Goal: Information Seeking & Learning: Learn about a topic

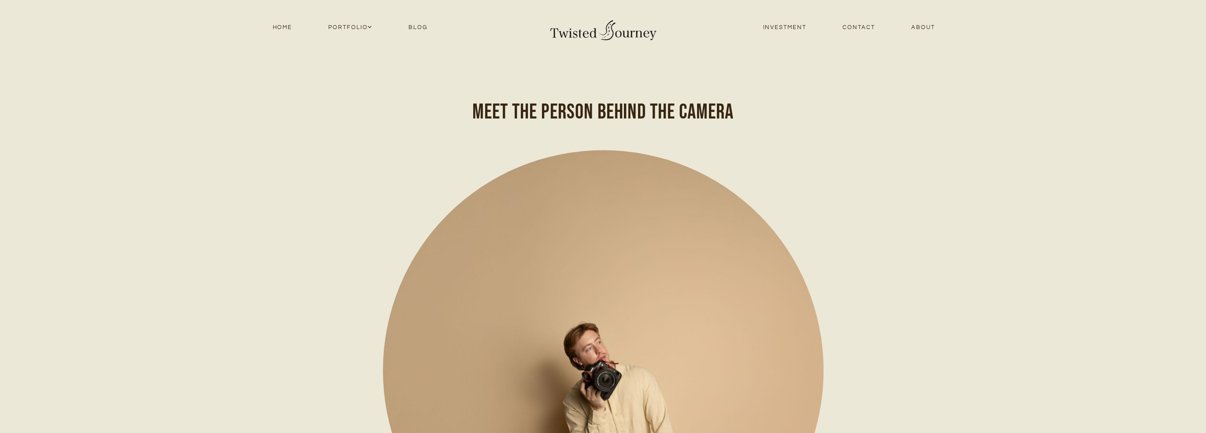
click at [781, 25] on link "Investment" at bounding box center [785, 28] width 80 height 12
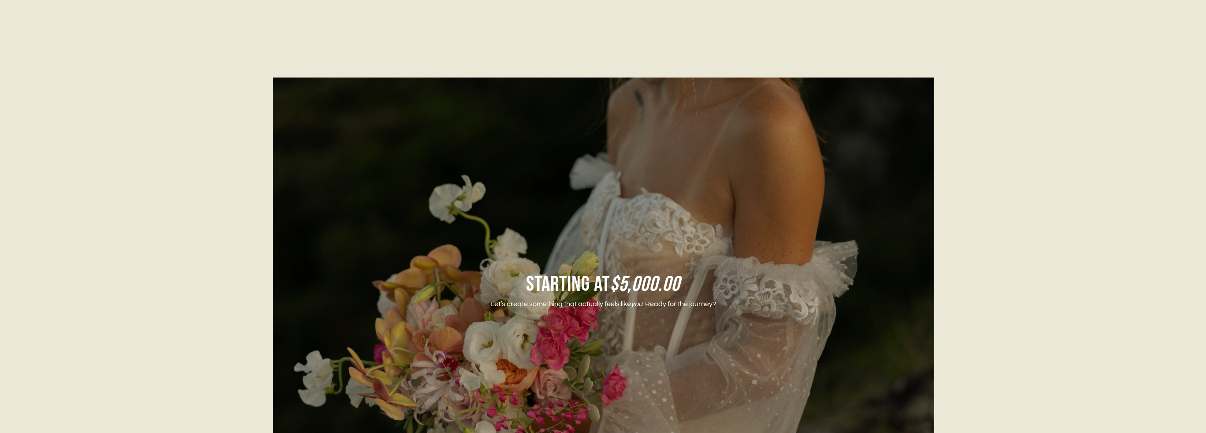
scroll to position [1586, 0]
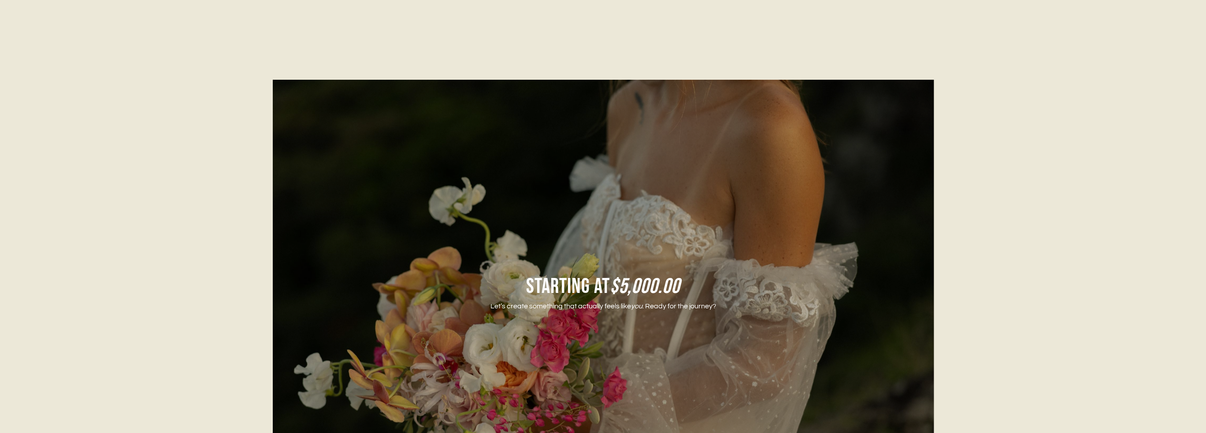
click at [593, 303] on p "Let’s create something that actually feels like you . Ready for the journey?" at bounding box center [603, 306] width 286 height 14
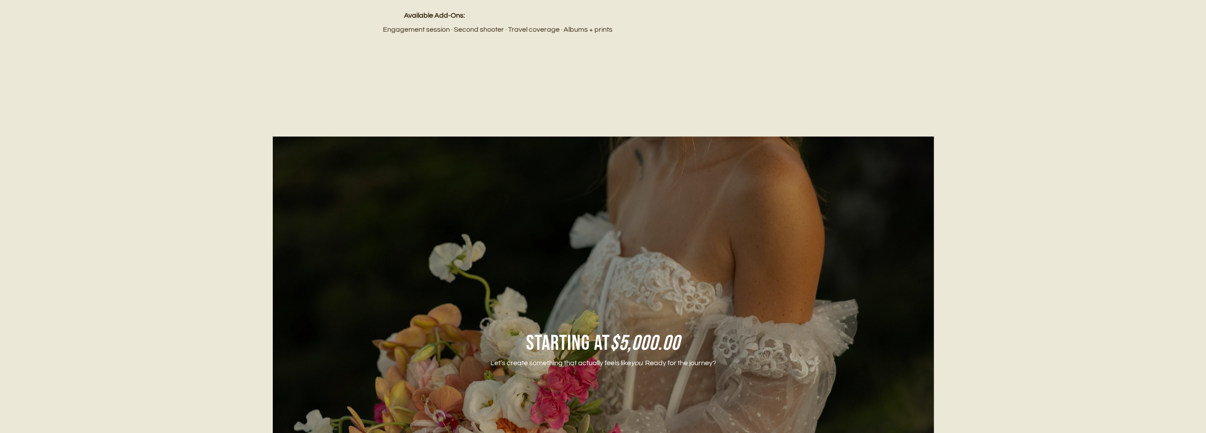
scroll to position [0, 0]
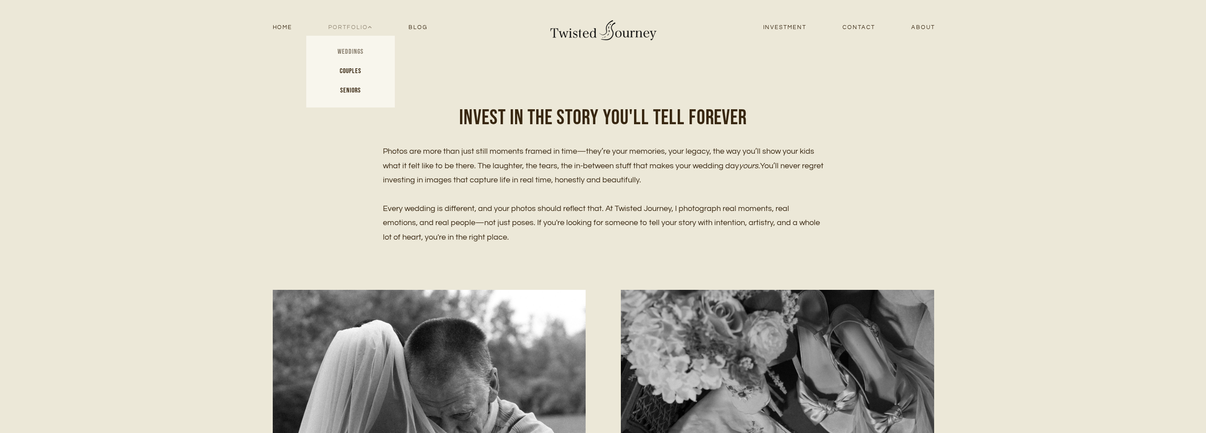
click at [351, 53] on link "Weddings" at bounding box center [350, 51] width 88 height 19
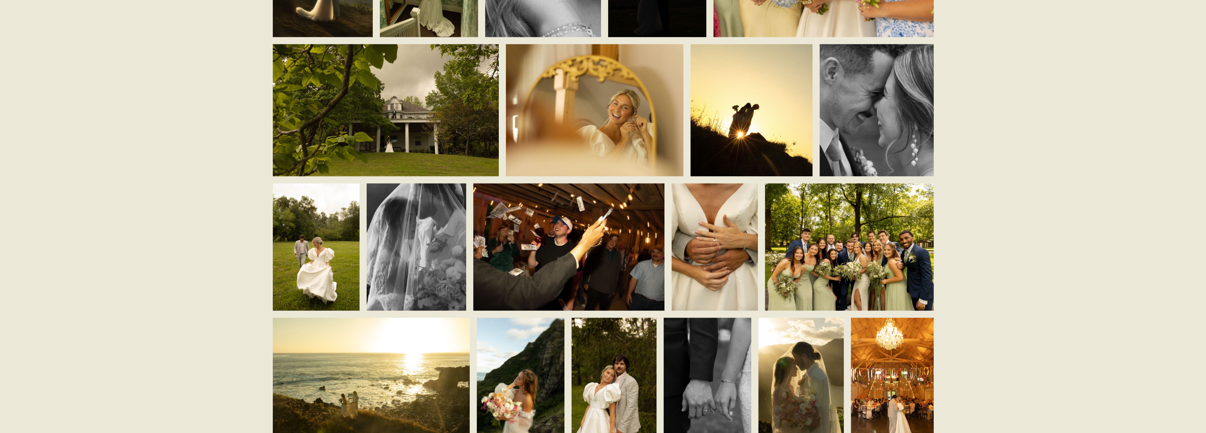
scroll to position [1234, 0]
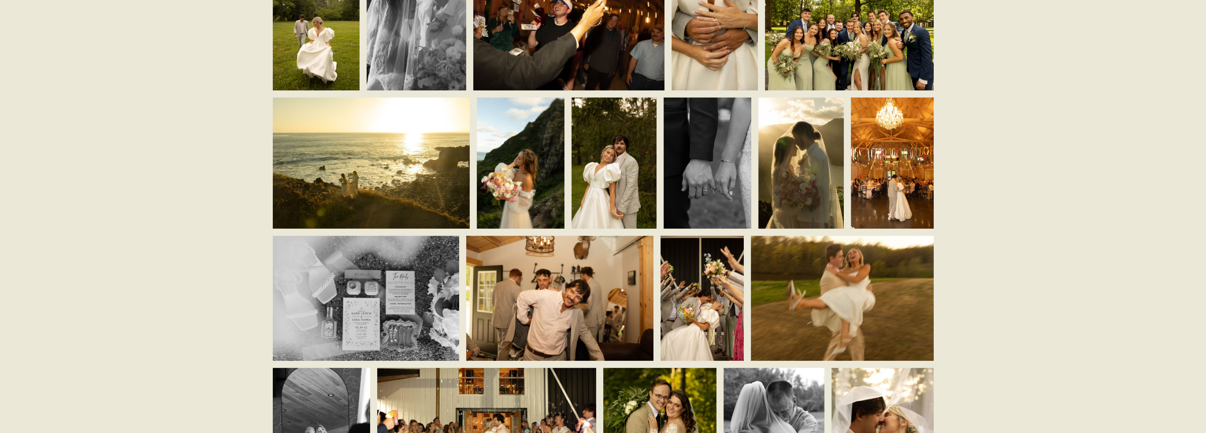
click at [527, 204] on img at bounding box center [521, 162] width 88 height 131
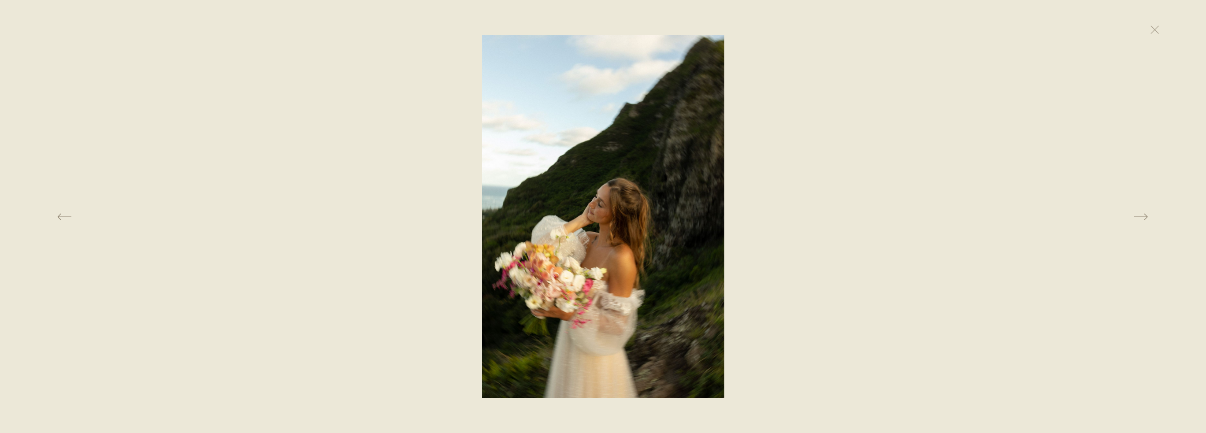
click at [606, 177] on img at bounding box center [603, 216] width 242 height 363
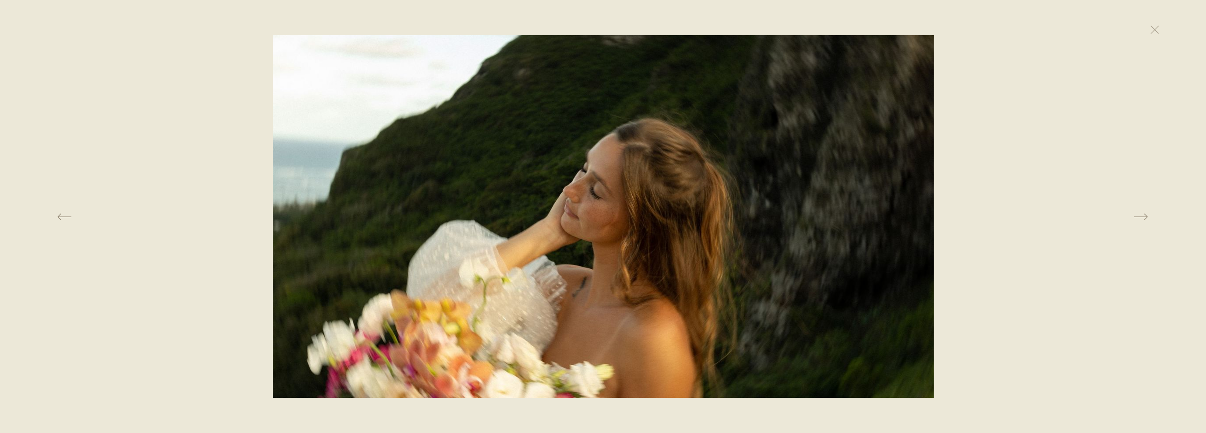
click at [534, 306] on img at bounding box center [603, 223] width 661 height 991
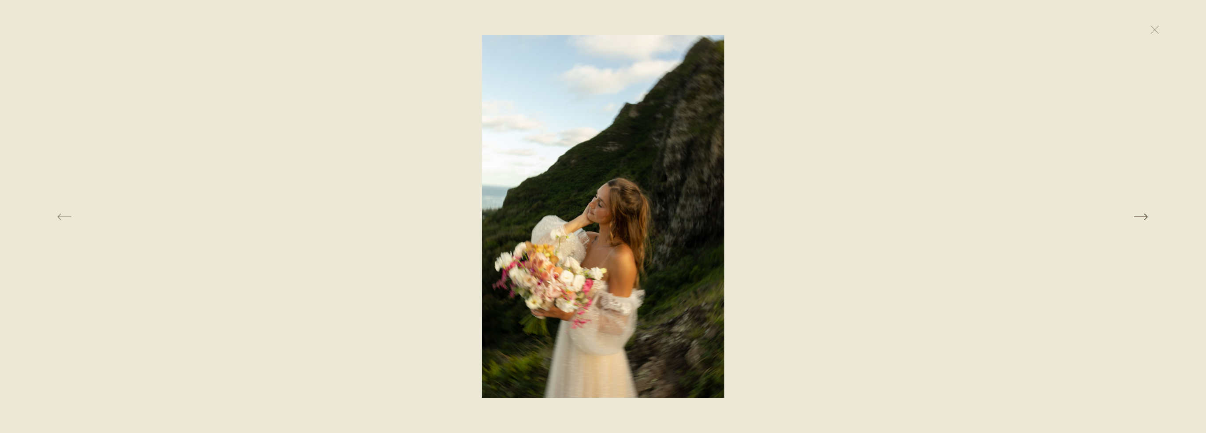
click at [1131, 215] on button at bounding box center [969, 216] width 422 height 363
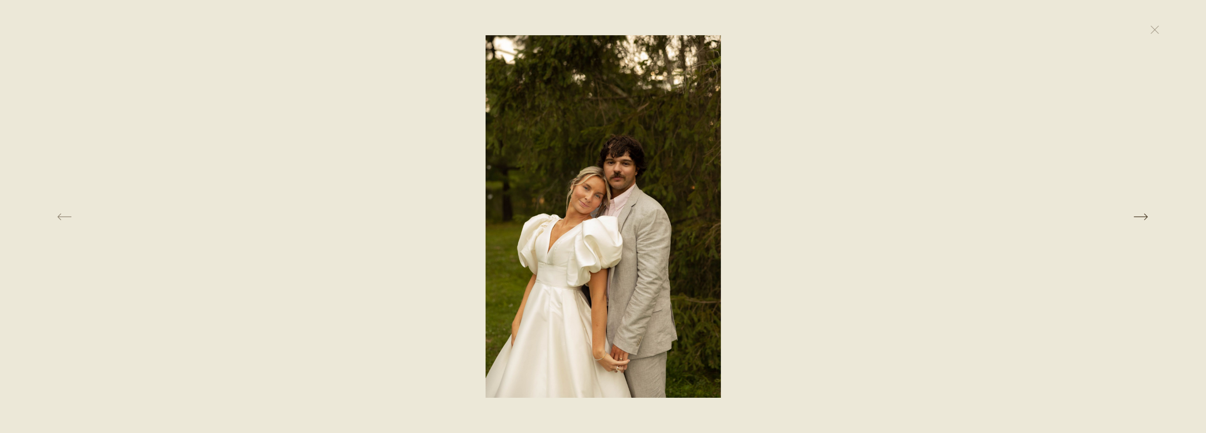
click at [1131, 215] on button at bounding box center [969, 216] width 422 height 363
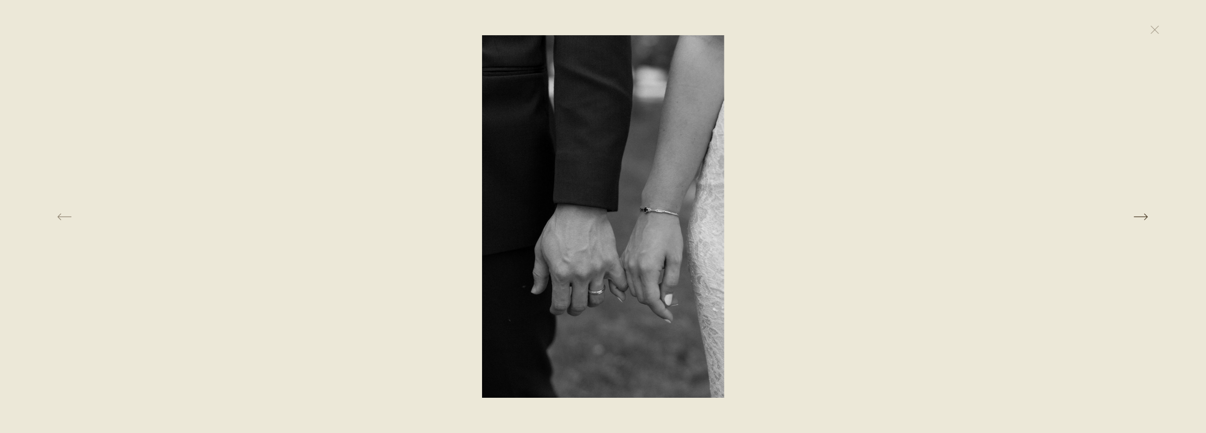
click at [1131, 215] on button at bounding box center [969, 216] width 422 height 363
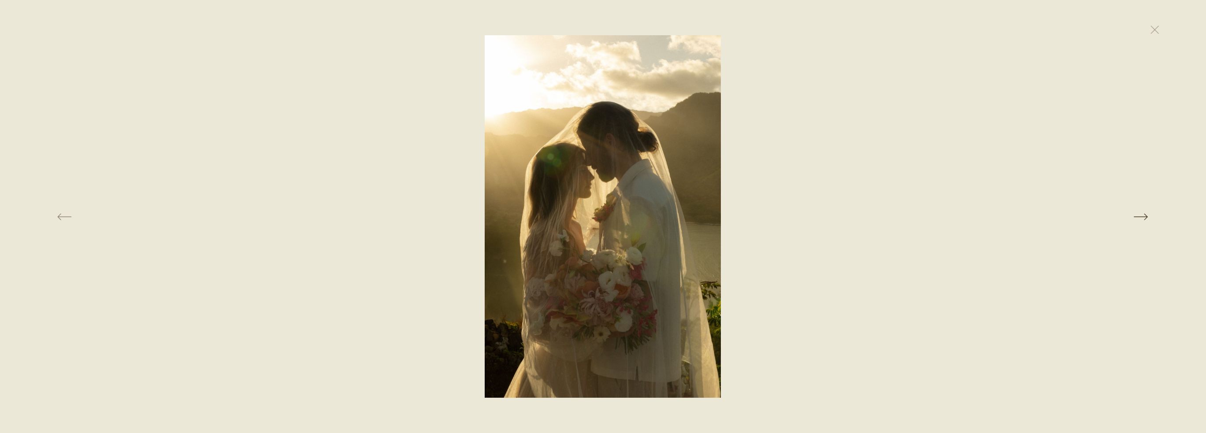
click at [1131, 215] on button at bounding box center [969, 216] width 422 height 363
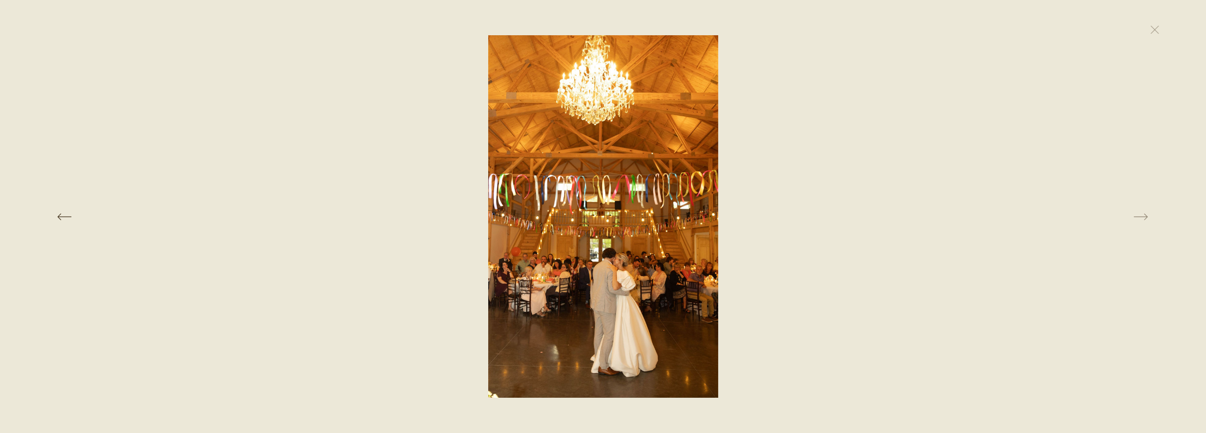
click at [58, 212] on button at bounding box center [237, 216] width 422 height 363
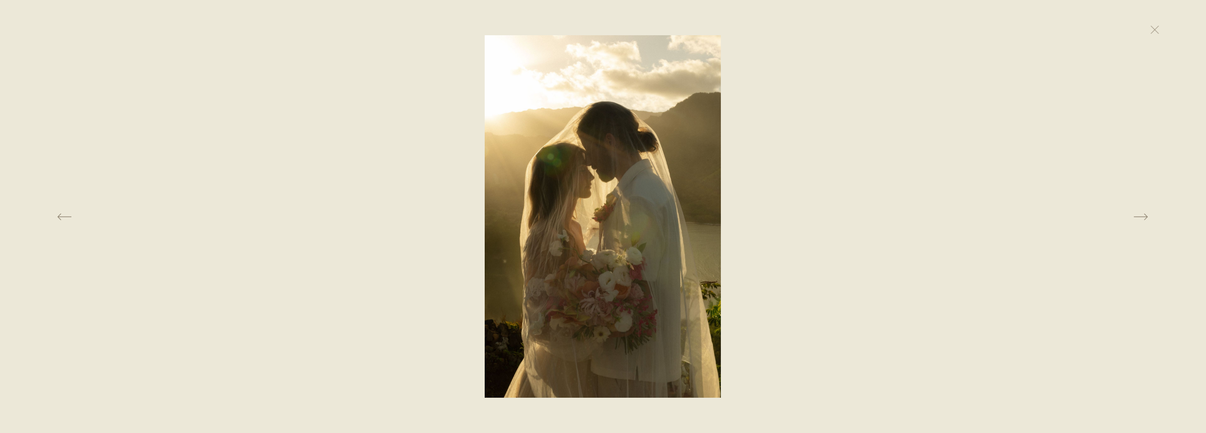
click at [618, 207] on img at bounding box center [603, 216] width 236 height 363
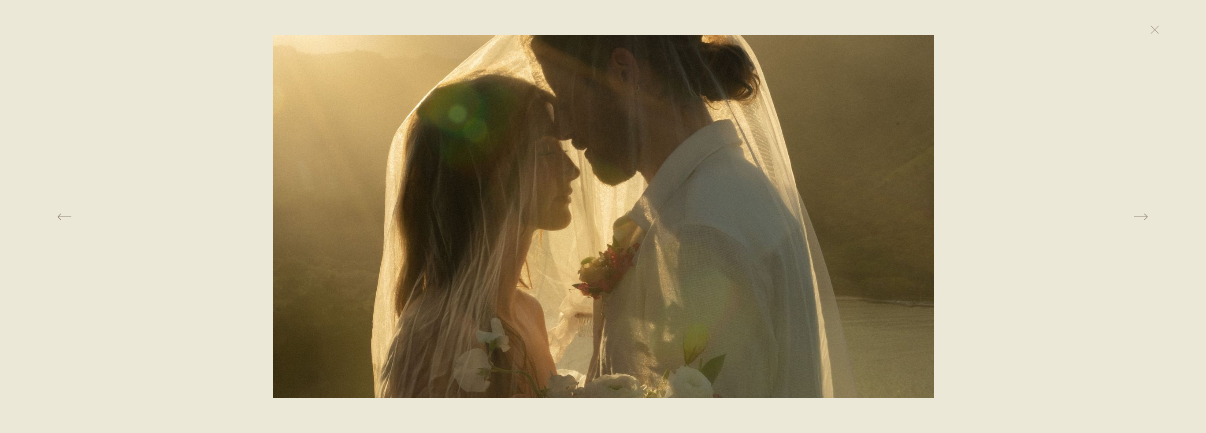
click at [604, 270] on img at bounding box center [603, 281] width 661 height 1015
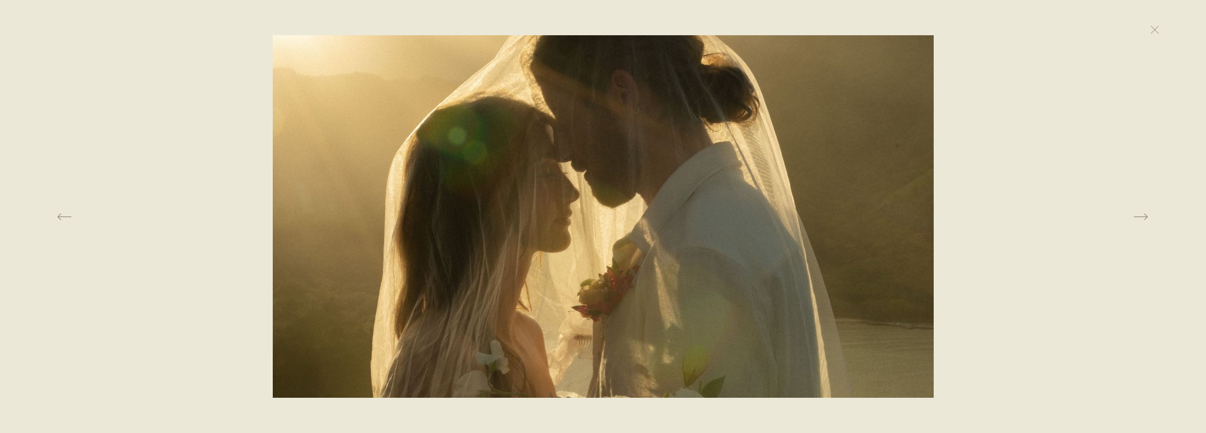
click at [604, 270] on img at bounding box center [603, 303] width 661 height 1015
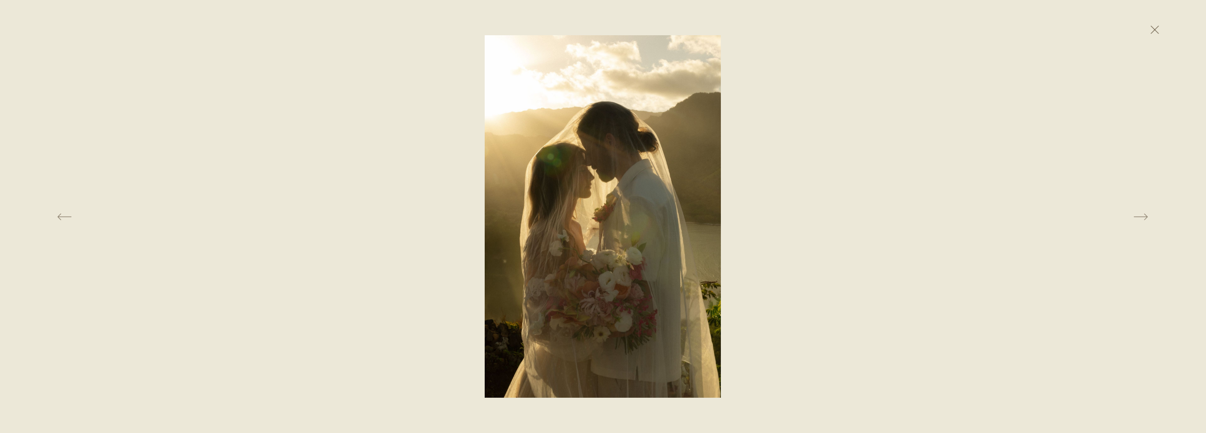
click at [1145, 27] on button at bounding box center [1154, 29] width 19 height 19
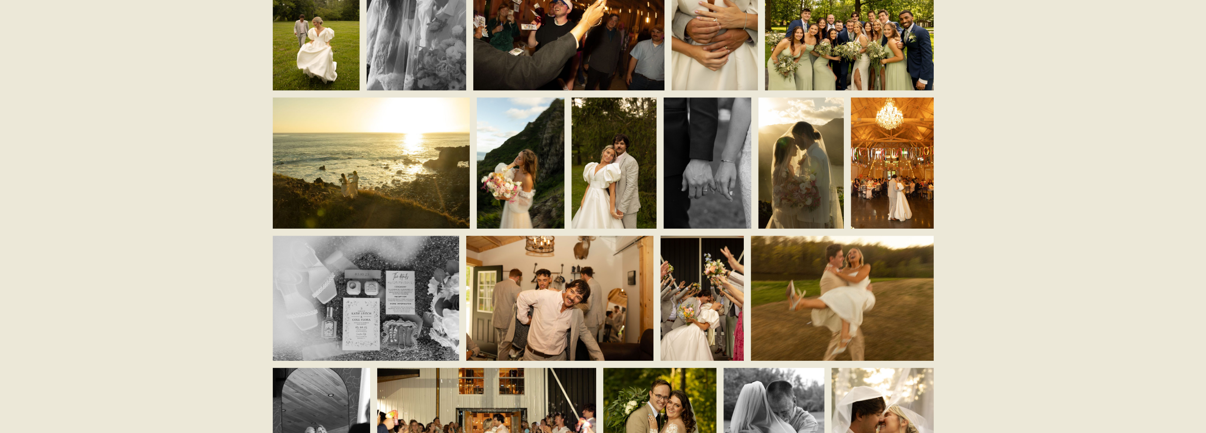
click at [802, 191] on img at bounding box center [800, 162] width 85 height 131
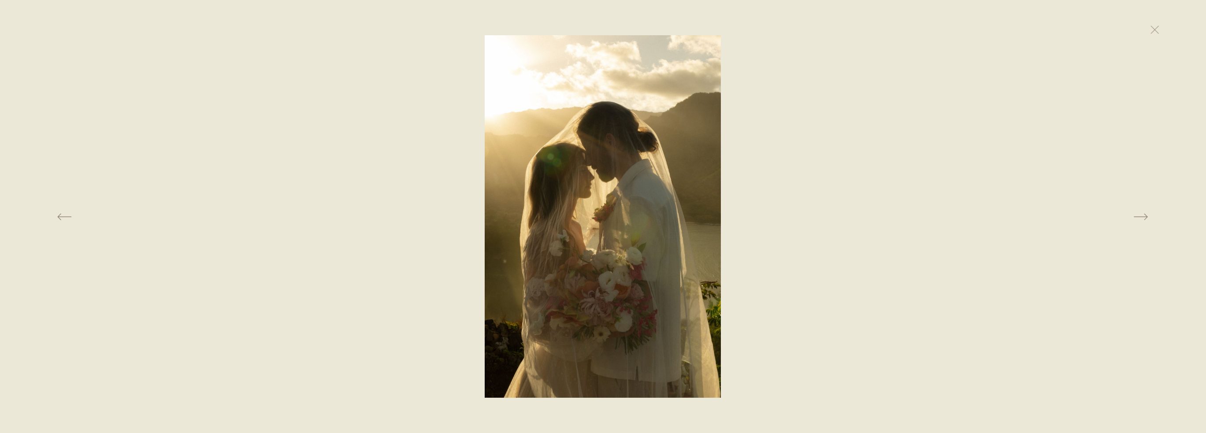
click at [541, 185] on img at bounding box center [603, 216] width 236 height 363
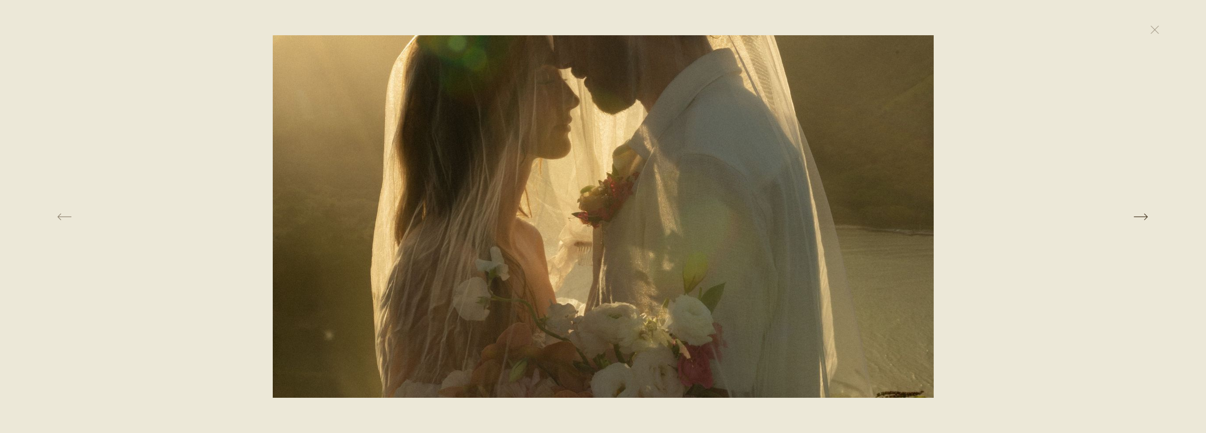
click at [1098, 162] on button at bounding box center [969, 216] width 422 height 363
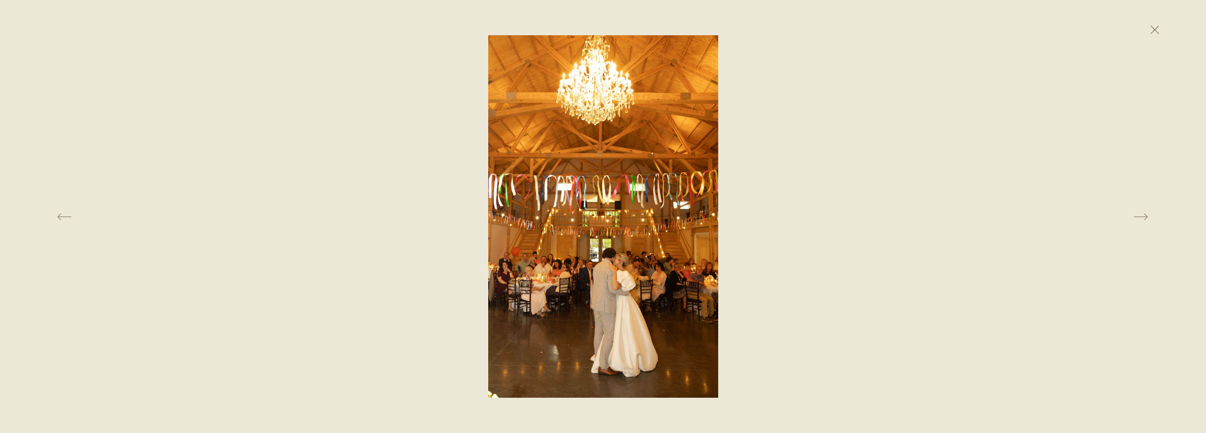
click at [1148, 26] on button at bounding box center [1154, 29] width 19 height 19
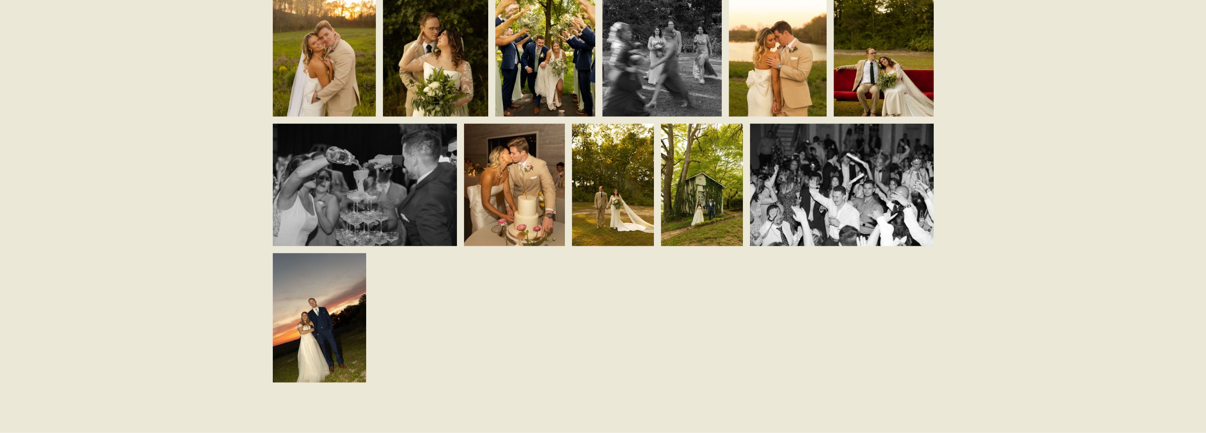
scroll to position [2731, 0]
